Goal: Task Accomplishment & Management: Complete application form

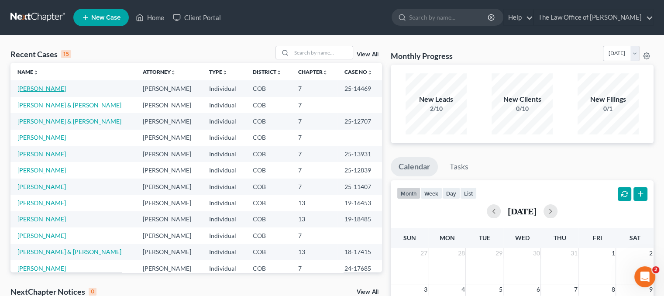
click at [29, 90] on link "[PERSON_NAME]" at bounding box center [41, 88] width 48 height 7
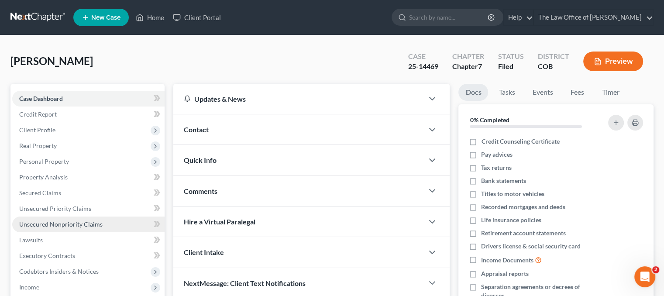
click at [53, 224] on span "Unsecured Nonpriority Claims" at bounding box center [60, 224] width 83 height 7
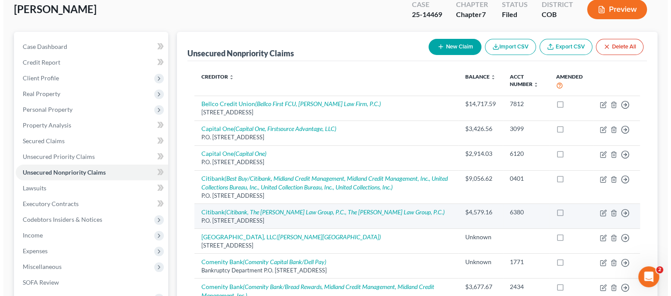
scroll to position [175, 0]
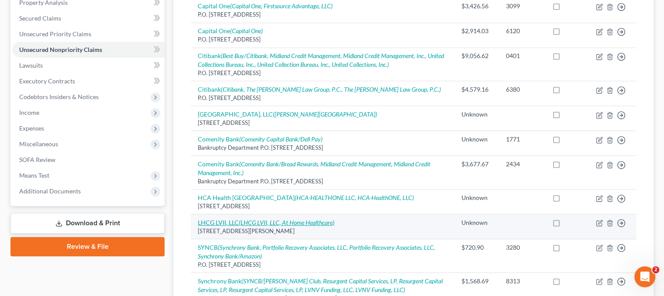
click at [280, 221] on icon "(LHCG LVII, LLC, At Home Healthcare)" at bounding box center [287, 222] width 96 height 7
select select "19"
select select "9"
select select "0"
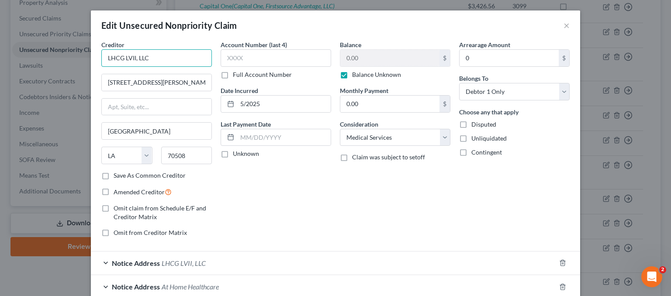
click at [166, 52] on input "LHCG LVII, LLC" at bounding box center [156, 57] width 111 height 17
drag, startPoint x: 166, startPoint y: 52, endPoint x: 59, endPoint y: 46, distance: 106.3
click at [59, 46] on div "Edit Unsecured Nonpriority Claim × Creditor * LHCG LVII, LLC [STREET_ADDRESS][G…" at bounding box center [335, 148] width 671 height 296
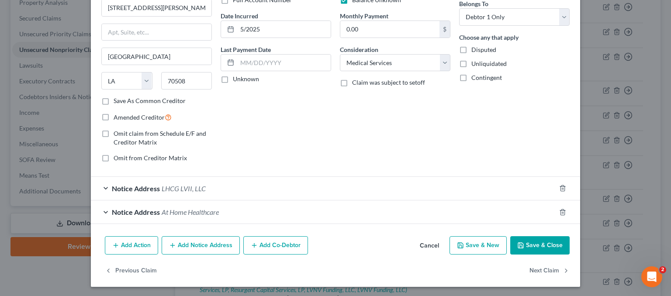
scroll to position [0, 0]
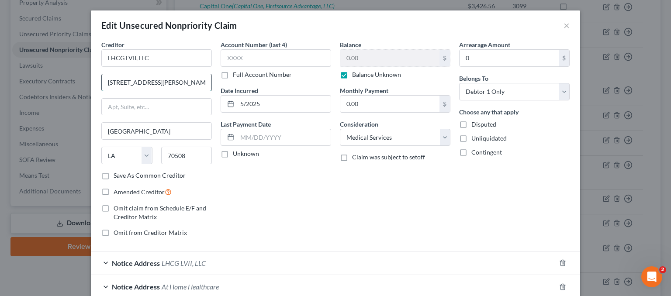
click at [193, 77] on input "[STREET_ADDRESS][PERSON_NAME]" at bounding box center [157, 82] width 110 height 17
drag, startPoint x: 193, startPoint y: 77, endPoint x: 58, endPoint y: 74, distance: 134.6
click at [58, 74] on div "Edit Unsecured Nonpriority Claim × Creditor * LHCG LVII, LLC [STREET_ADDRESS][G…" at bounding box center [335, 148] width 671 height 296
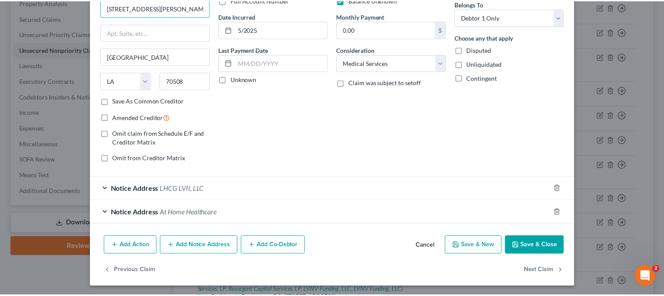
scroll to position [31, 0]
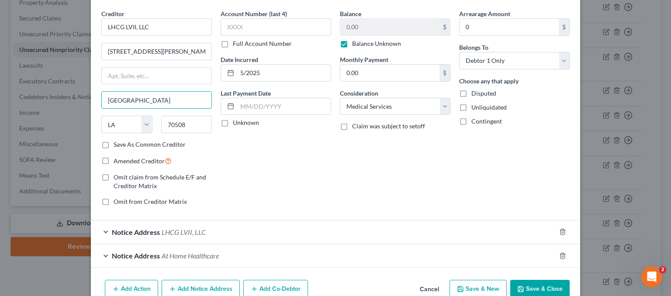
drag, startPoint x: 150, startPoint y: 93, endPoint x: 90, endPoint y: 90, distance: 59.9
click at [91, 90] on div "Creditor * LHCG LVII, LLC [STREET_ADDRESS][PERSON_NAME] [GEOGRAPHIC_DATA] [US_S…" at bounding box center [335, 142] width 489 height 267
click at [535, 290] on button "Save & Close" at bounding box center [539, 289] width 59 height 18
